Goal: Navigation & Orientation: Find specific page/section

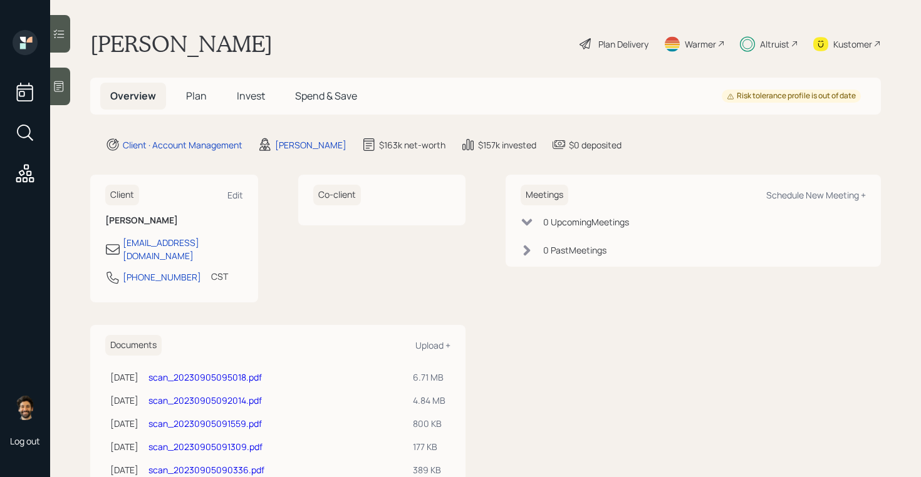
click at [200, 102] on span "Plan" at bounding box center [196, 96] width 21 height 14
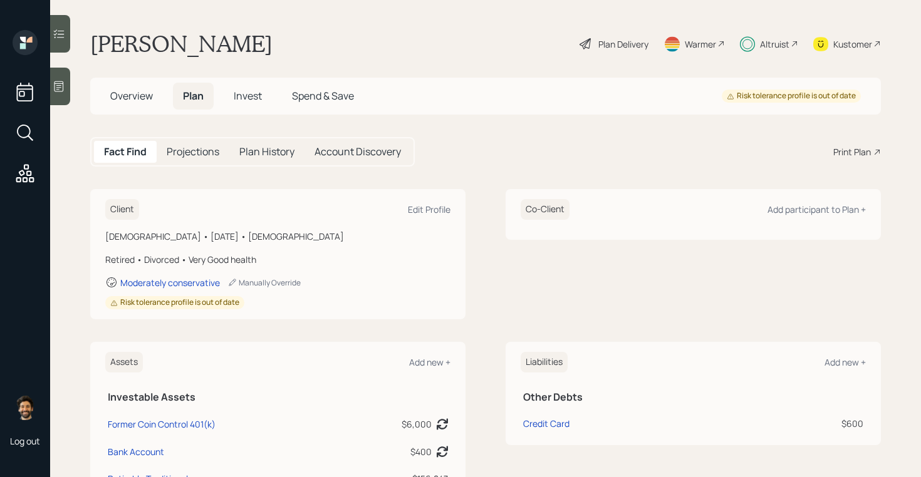
click at [256, 101] on span "Invest" at bounding box center [248, 96] width 28 height 14
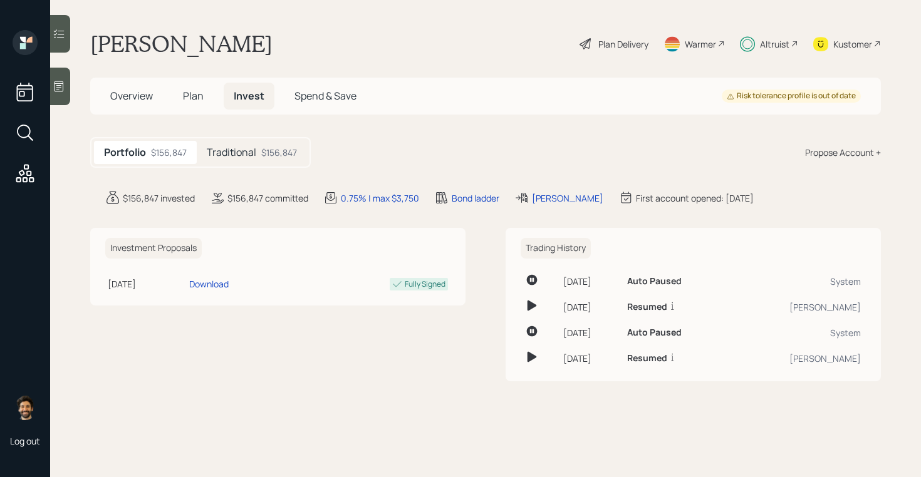
click at [202, 95] on span "Plan" at bounding box center [193, 96] width 21 height 14
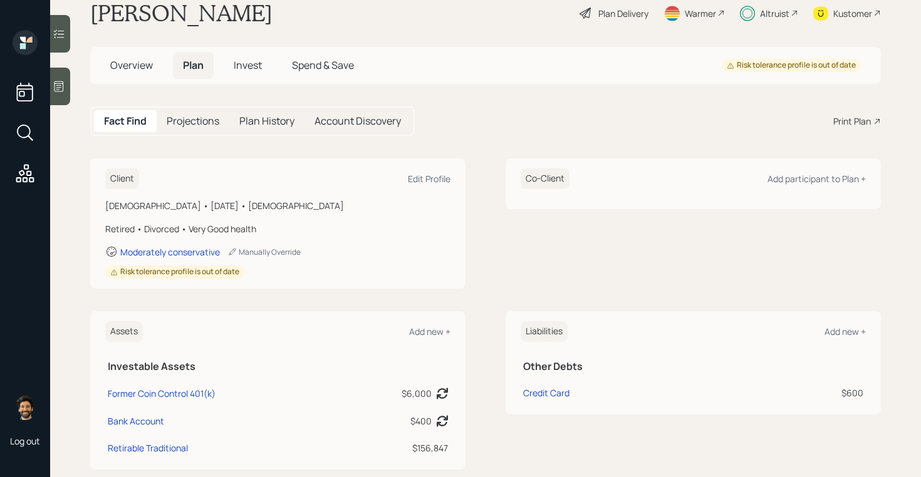
scroll to position [4, 0]
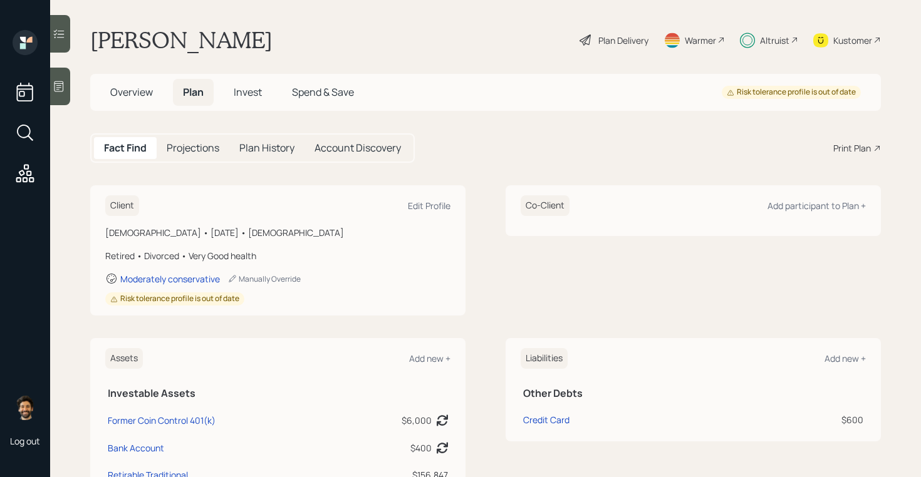
click at [760, 40] on div "Altruist" at bounding box center [774, 40] width 29 height 13
